Goal: Task Accomplishment & Management: Manage account settings

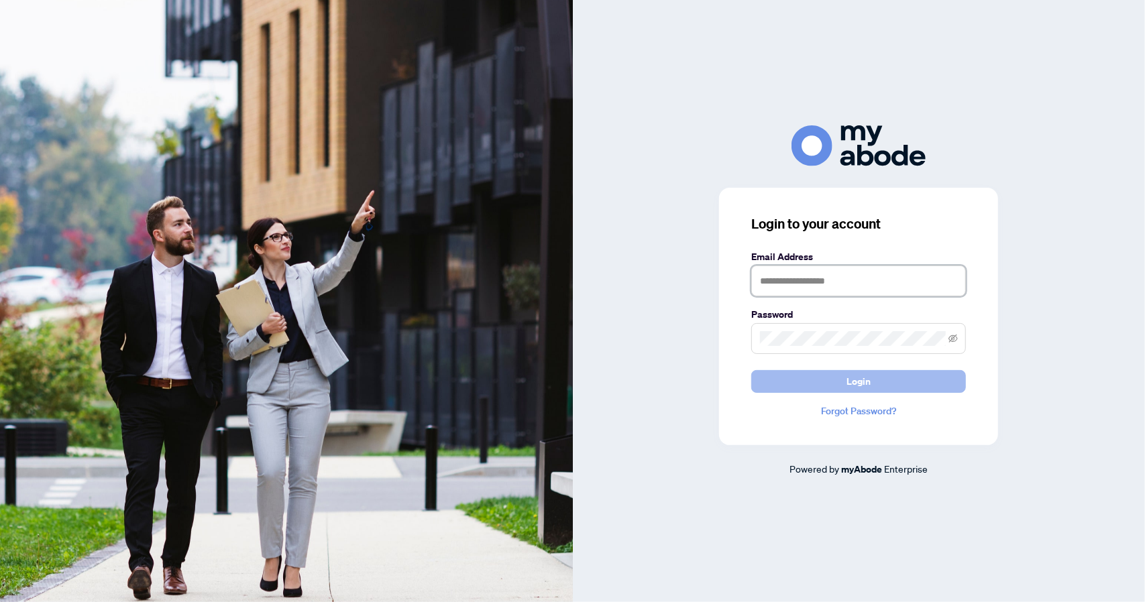
type input "**********"
click at [859, 382] on span "Login" at bounding box center [858, 381] width 24 height 21
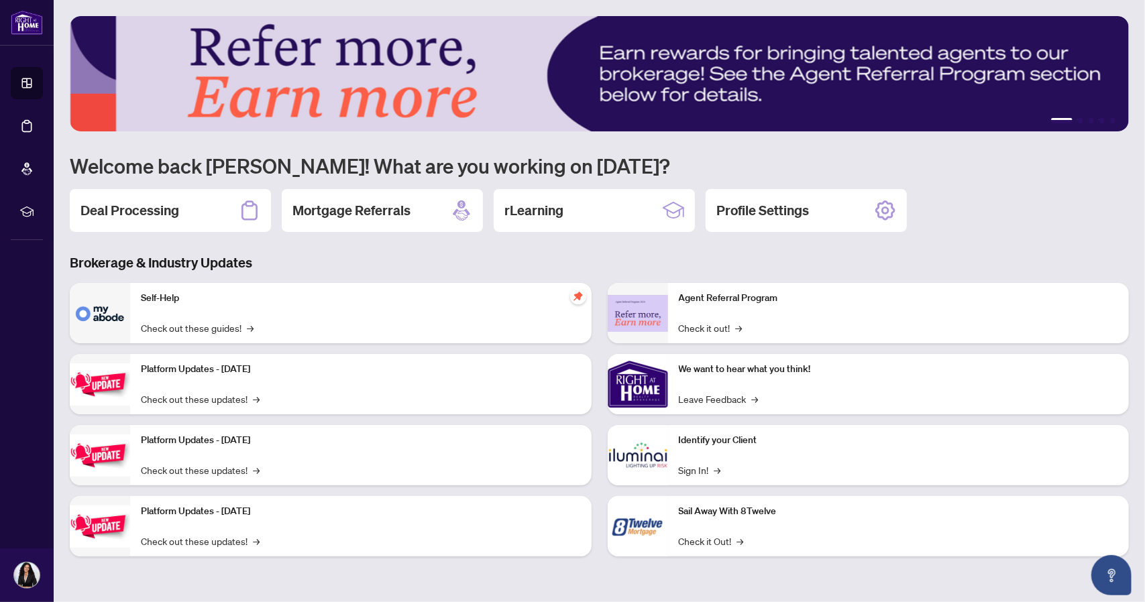
click at [123, 198] on div "Deal Processing" at bounding box center [170, 210] width 201 height 43
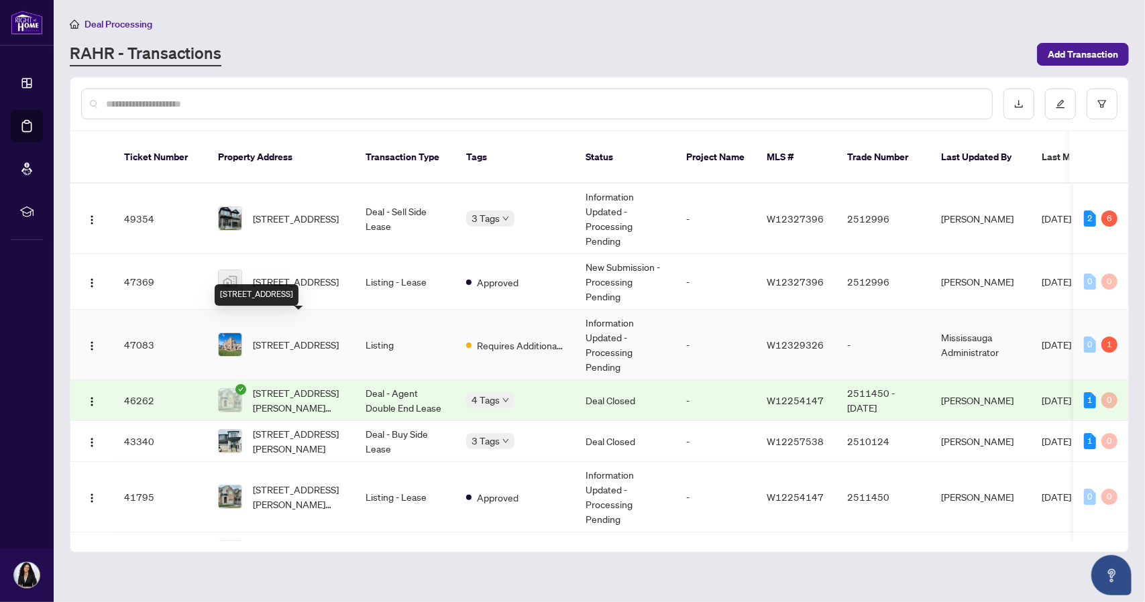
click at [282, 337] on span "[STREET_ADDRESS]" at bounding box center [296, 344] width 86 height 15
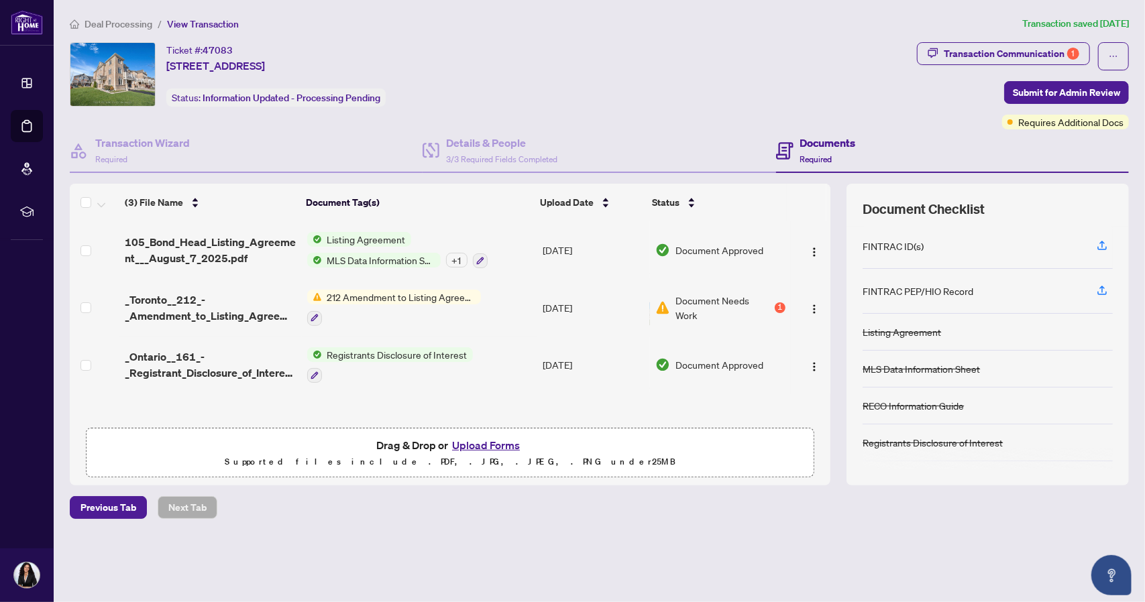
click at [490, 441] on button "Upload Forms" at bounding box center [486, 445] width 76 height 17
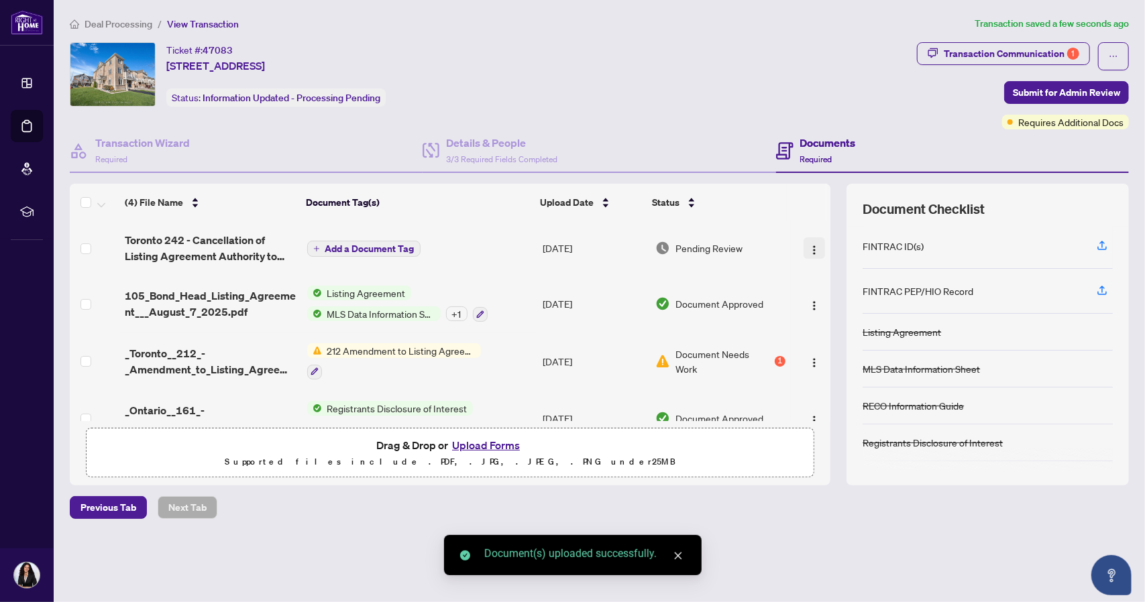
click at [813, 241] on span "button" at bounding box center [814, 248] width 11 height 15
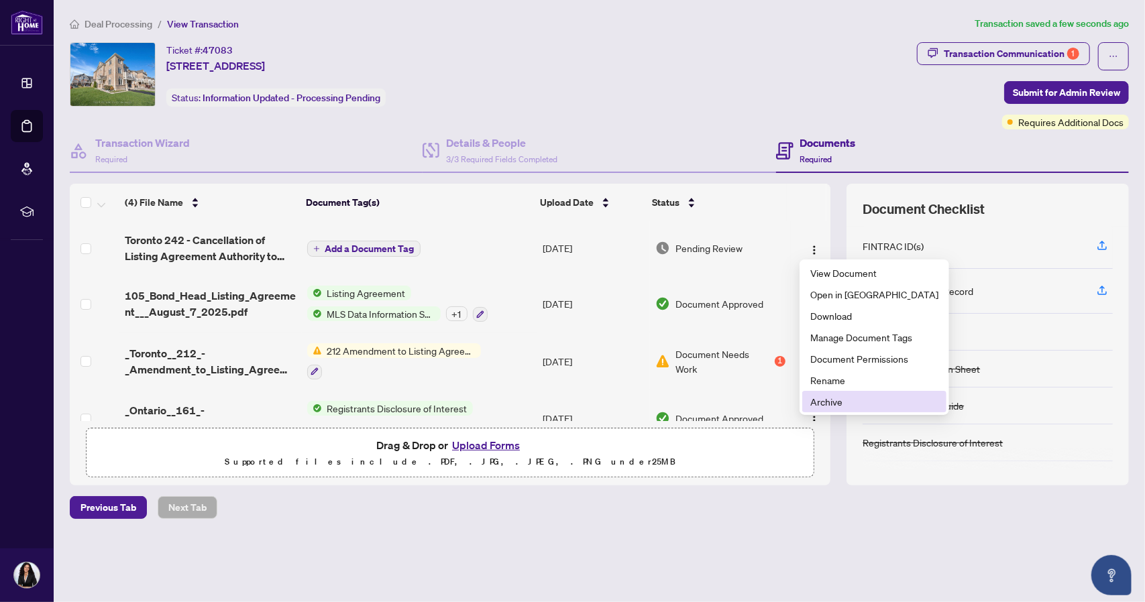
click at [830, 402] on span "Archive" at bounding box center [874, 401] width 128 height 15
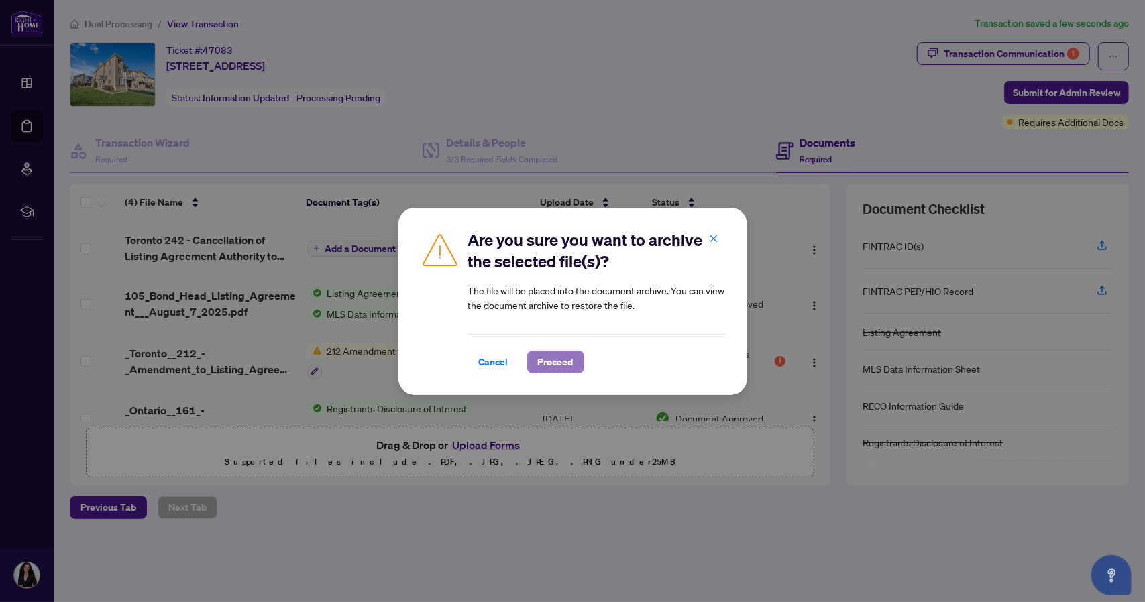
click at [555, 362] on span "Proceed" at bounding box center [556, 361] width 36 height 21
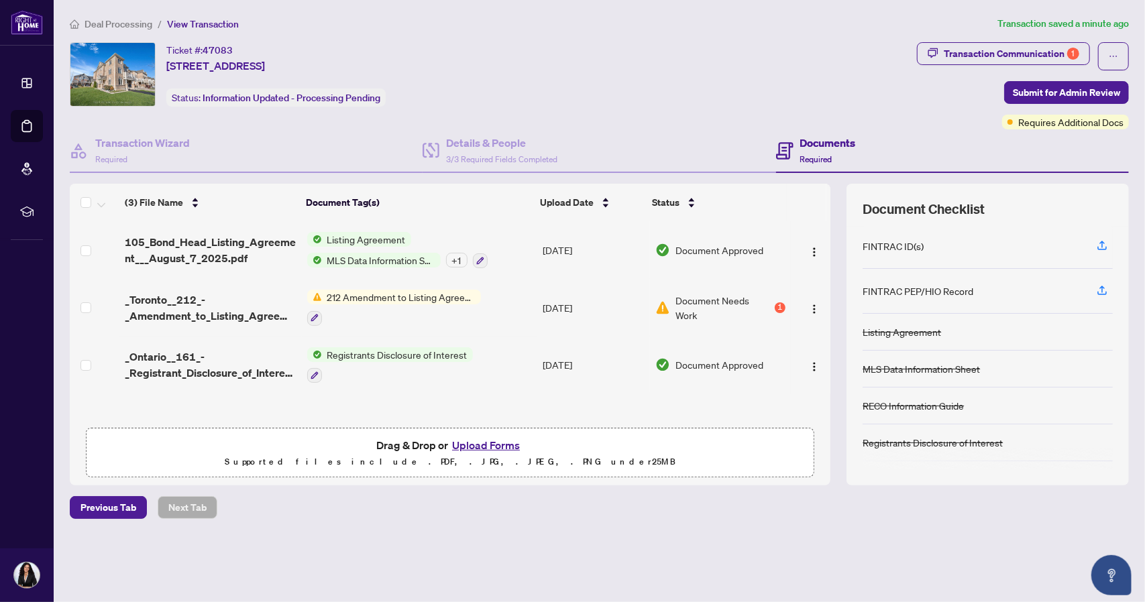
click at [483, 442] on button "Upload Forms" at bounding box center [486, 445] width 76 height 17
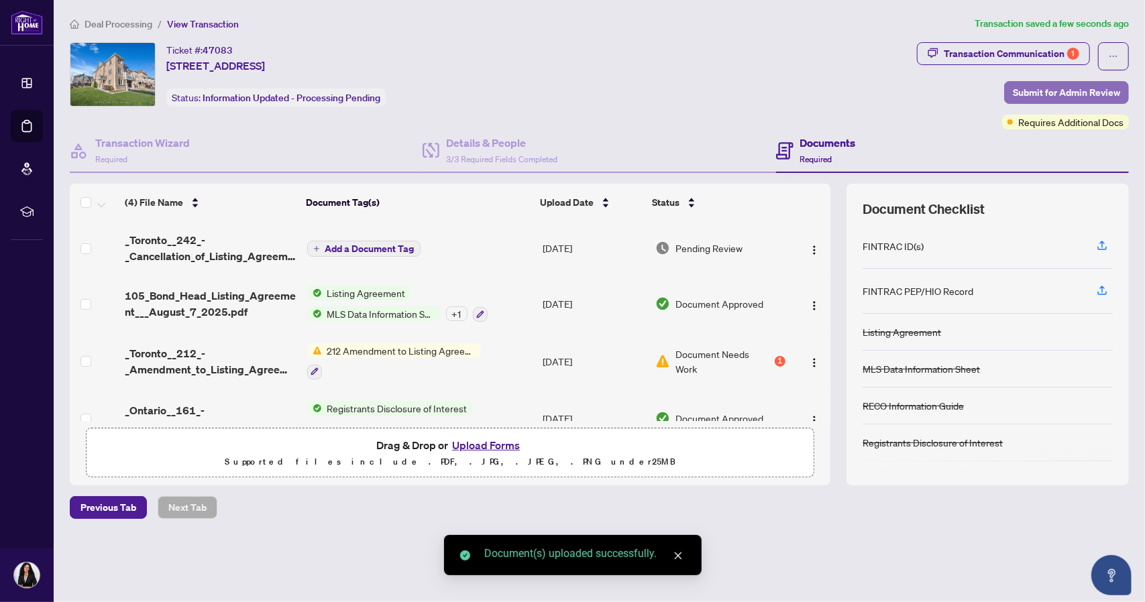
click at [1050, 89] on span "Submit for Admin Review" at bounding box center [1066, 92] width 107 height 21
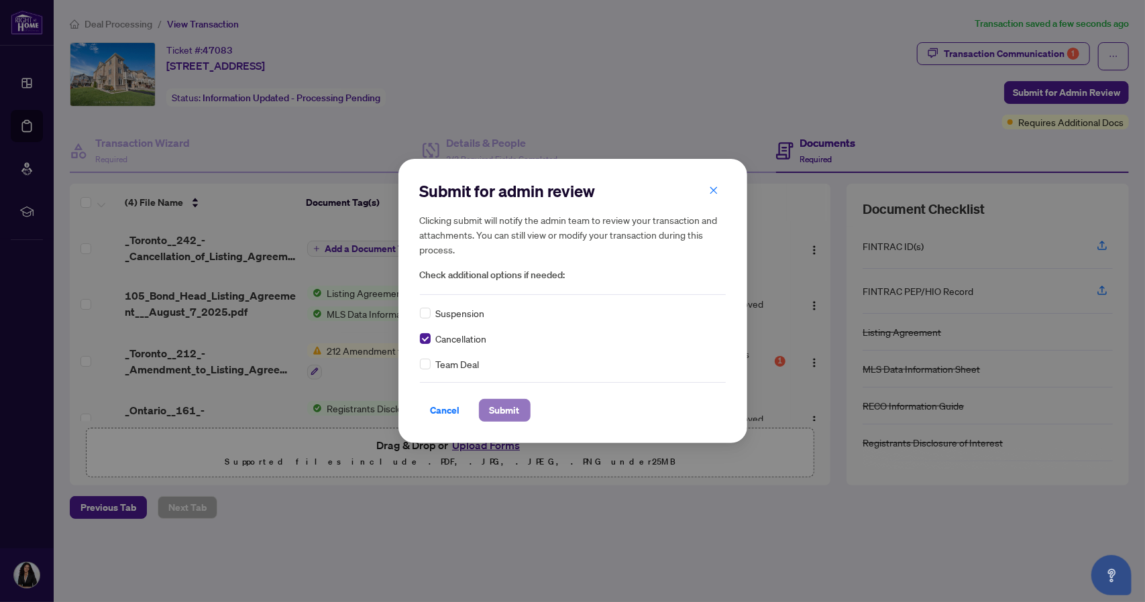
click at [491, 405] on span "Submit" at bounding box center [505, 410] width 30 height 21
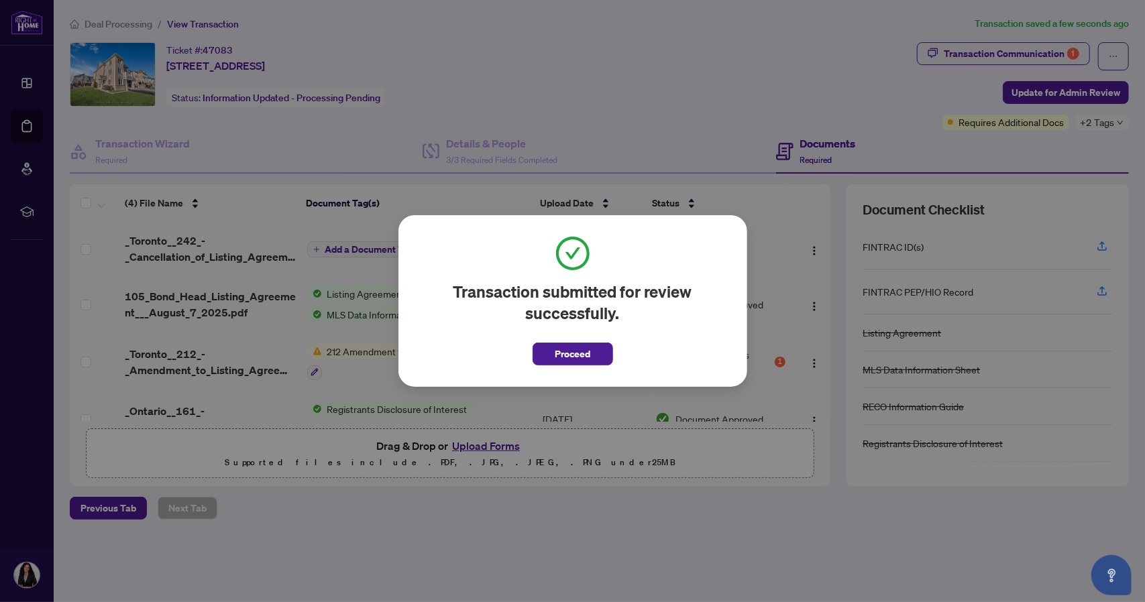
click at [567, 348] on span "Proceed" at bounding box center [573, 353] width 36 height 21
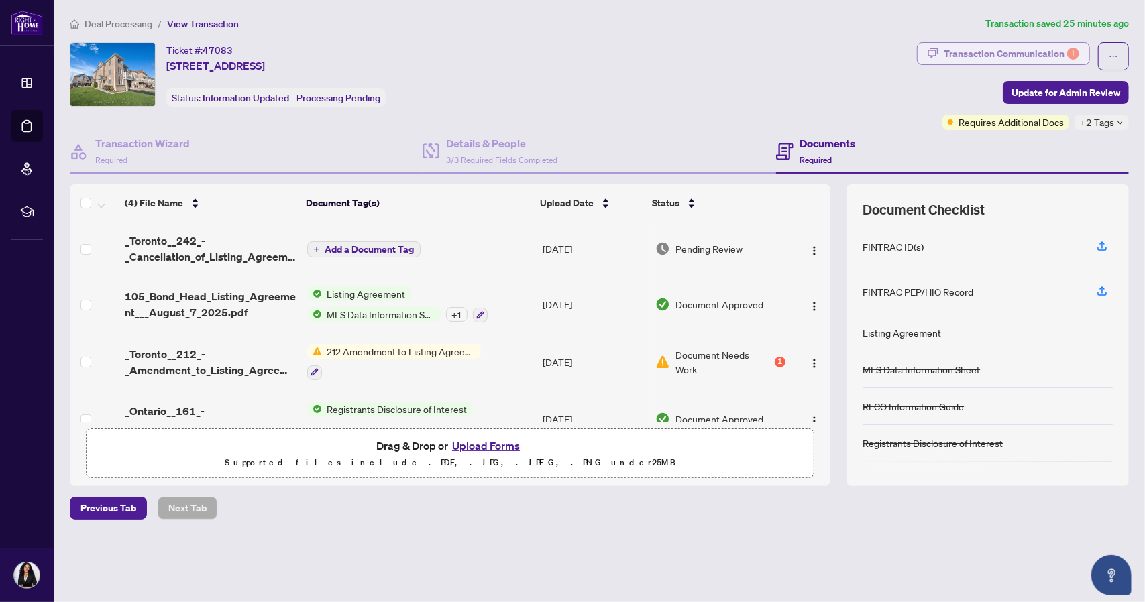
click at [978, 50] on div "Transaction Communication 1" at bounding box center [1011, 53] width 135 height 21
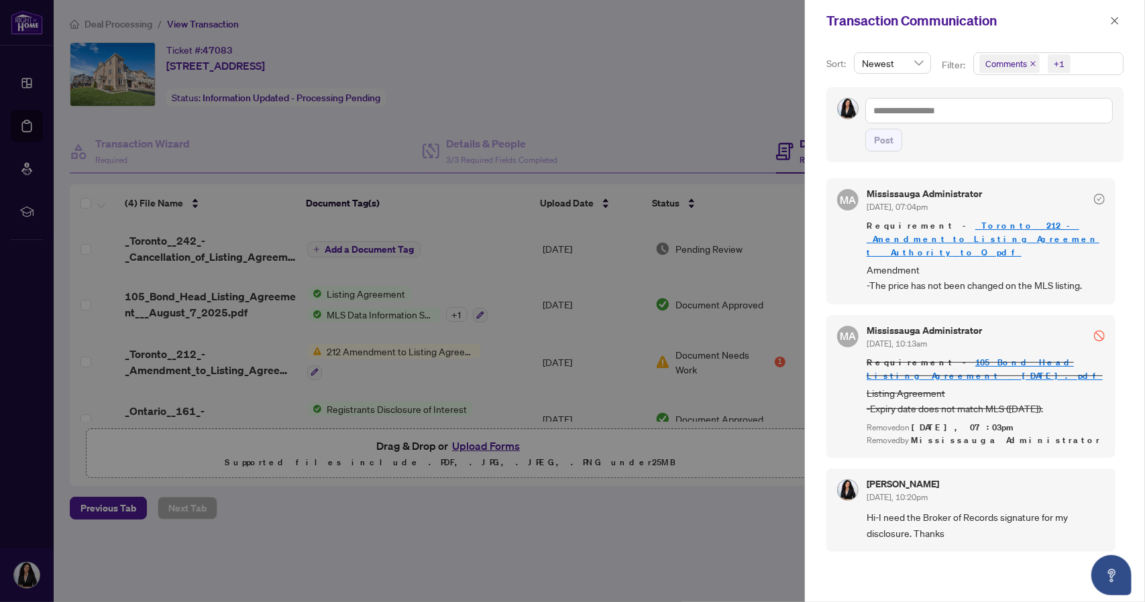
click at [535, 67] on div at bounding box center [572, 301] width 1145 height 602
drag, startPoint x: 1104, startPoint y: 21, endPoint x: 1124, endPoint y: 19, distance: 19.6
click at [1105, 21] on div "Transaction Communication" at bounding box center [966, 21] width 280 height 20
click at [1117, 19] on icon "close" at bounding box center [1114, 20] width 9 height 9
